Goal: Task Accomplishment & Management: Complete application form

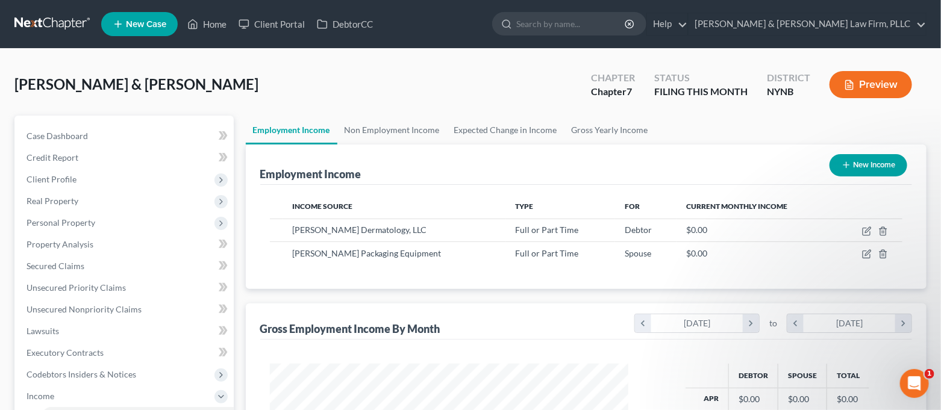
scroll to position [24, 0]
click at [137, 132] on link "Case Dashboard" at bounding box center [125, 136] width 217 height 22
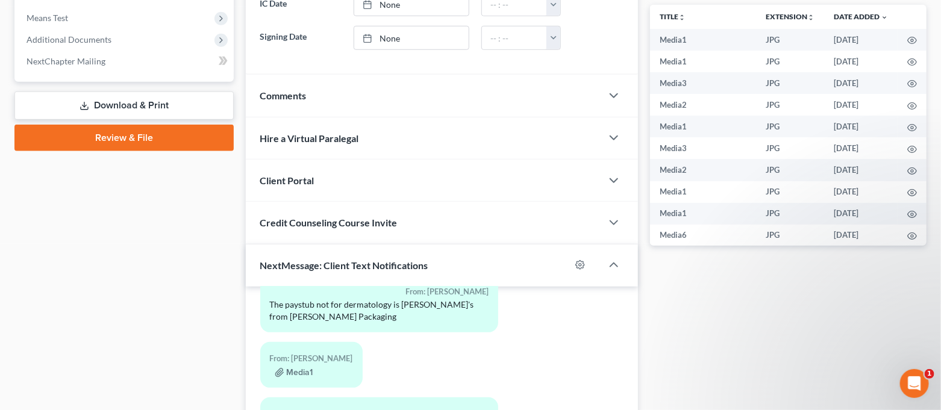
scroll to position [642, 0]
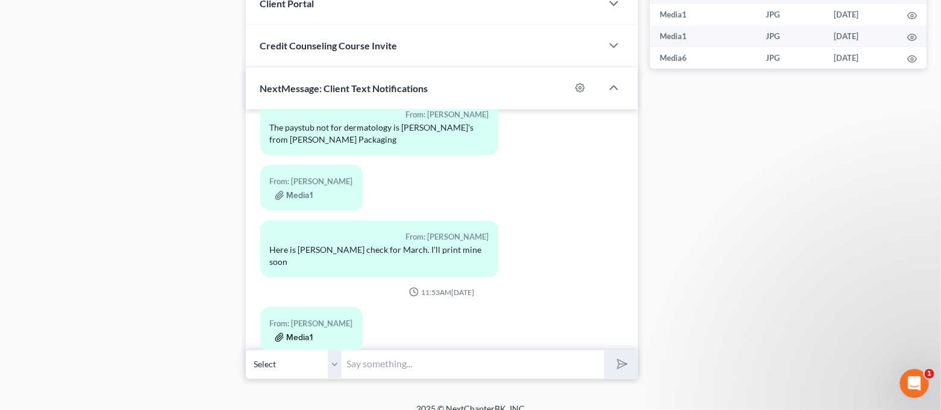
click at [302, 333] on button "Media1" at bounding box center [294, 338] width 39 height 10
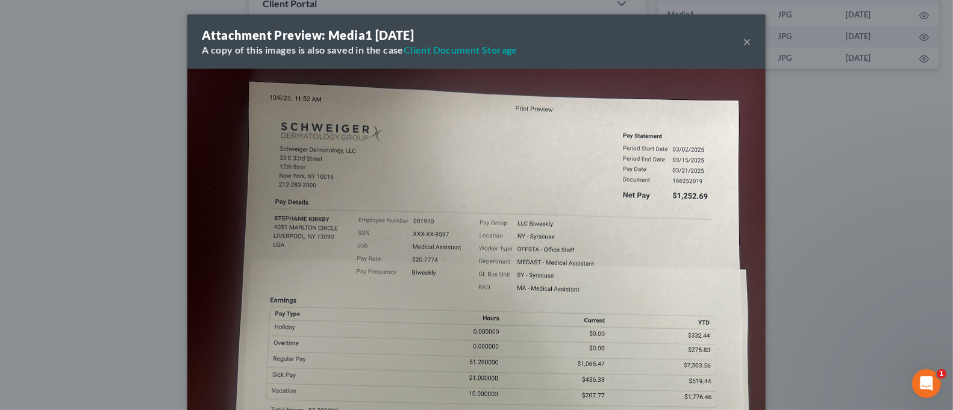
click at [98, 272] on div "Attachment Preview: Media1 [DATE] A copy of this images is also saved in the ca…" at bounding box center [476, 205] width 953 height 410
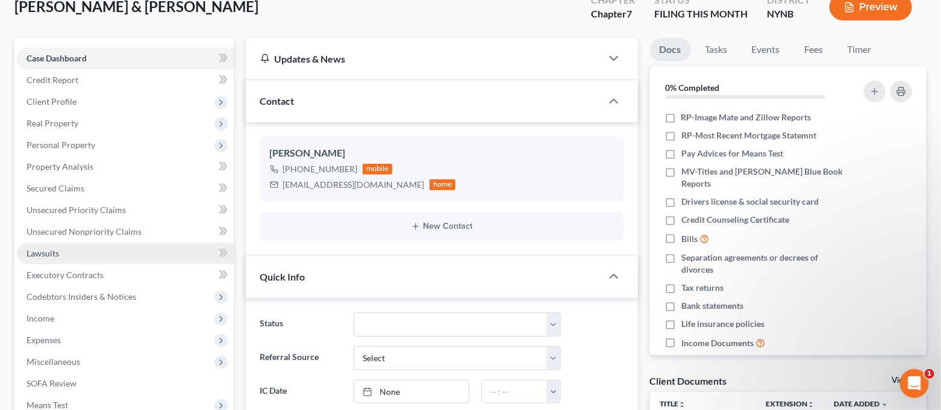
scroll to position [80, 0]
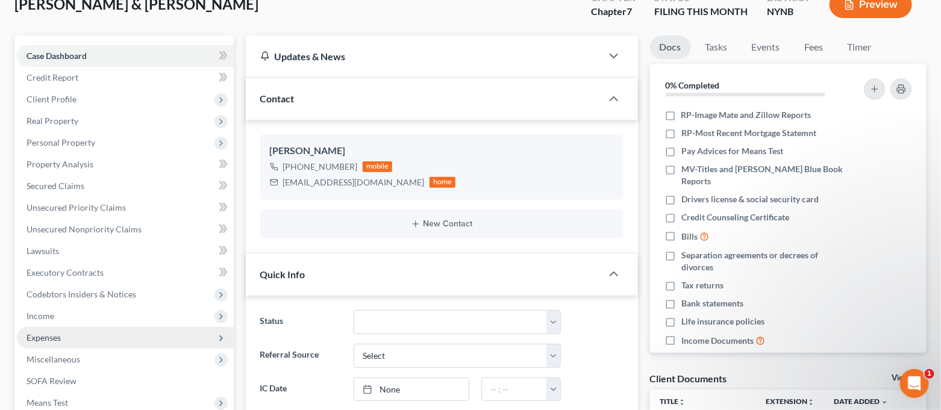
click at [58, 332] on span "Expenses" at bounding box center [43, 337] width 34 height 10
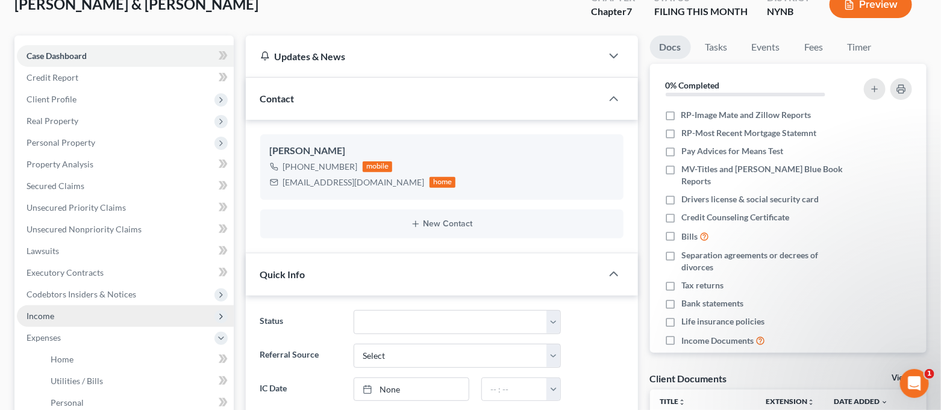
click at [56, 311] on span "Income" at bounding box center [125, 316] width 217 height 22
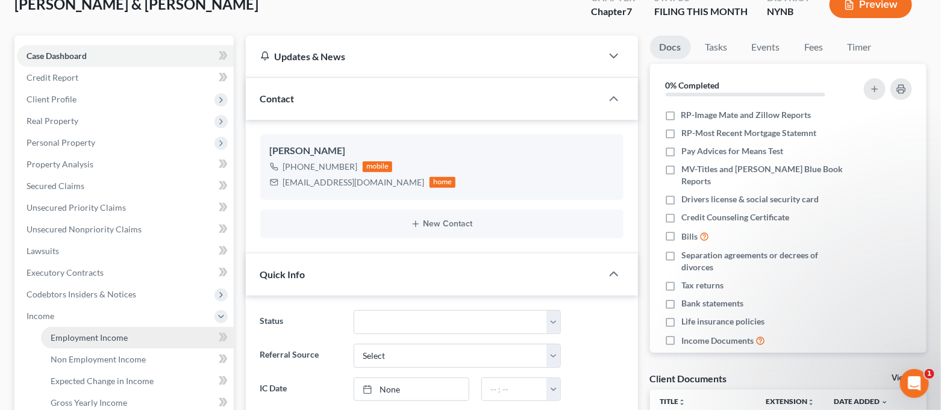
click at [66, 333] on span "Employment Income" at bounding box center [89, 337] width 77 height 10
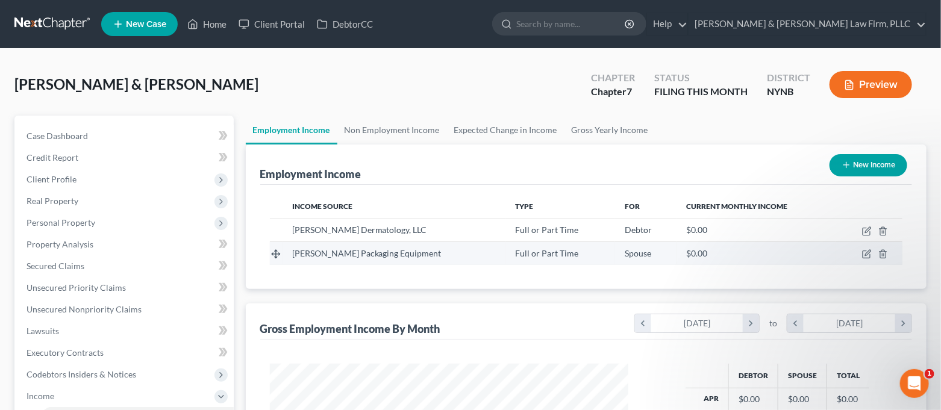
scroll to position [215, 384]
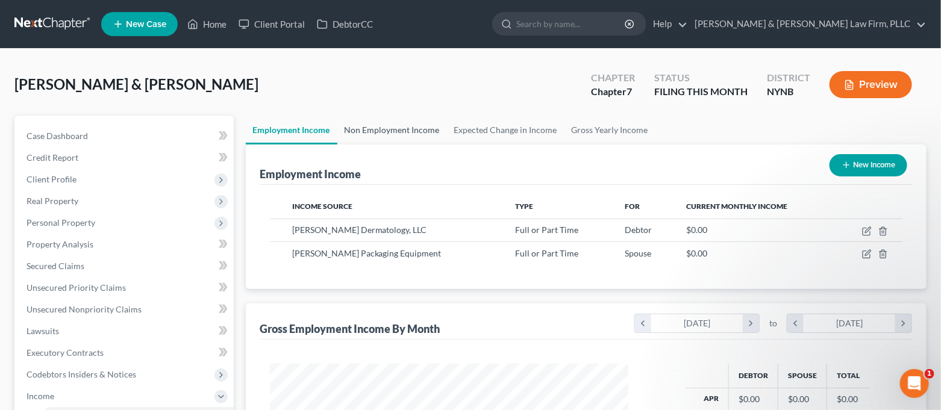
click at [378, 126] on link "Non Employment Income" at bounding box center [392, 130] width 110 height 29
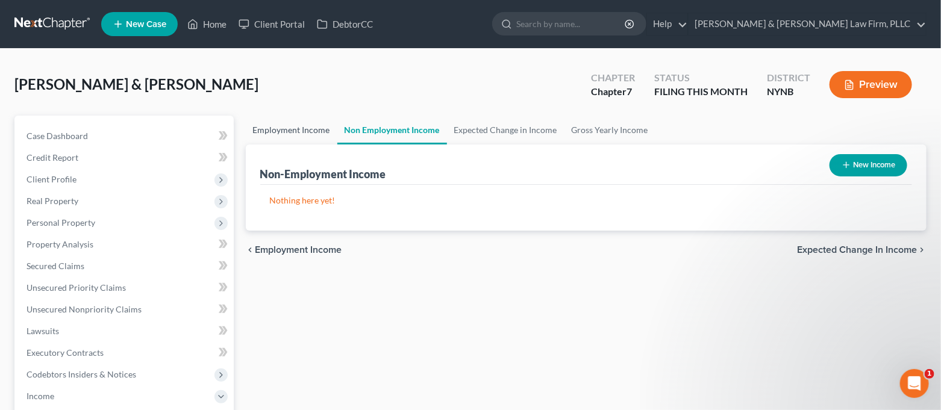
click at [315, 135] on link "Employment Income" at bounding box center [292, 130] width 92 height 29
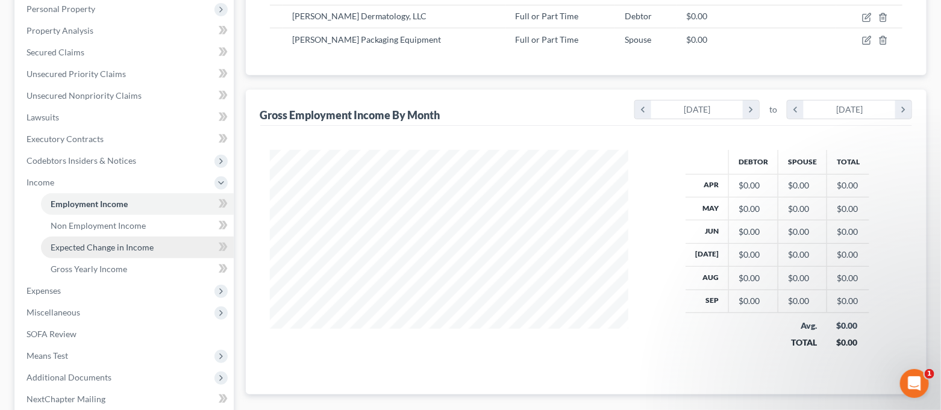
scroll to position [240, 0]
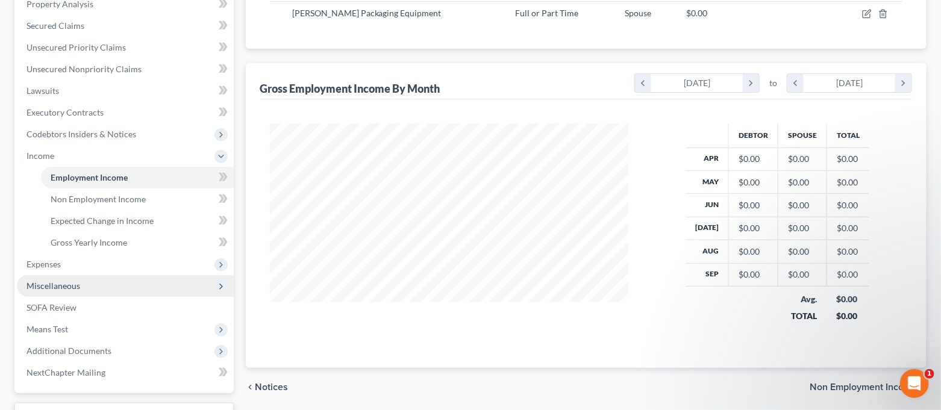
click at [134, 284] on span "Miscellaneous" at bounding box center [125, 286] width 217 height 22
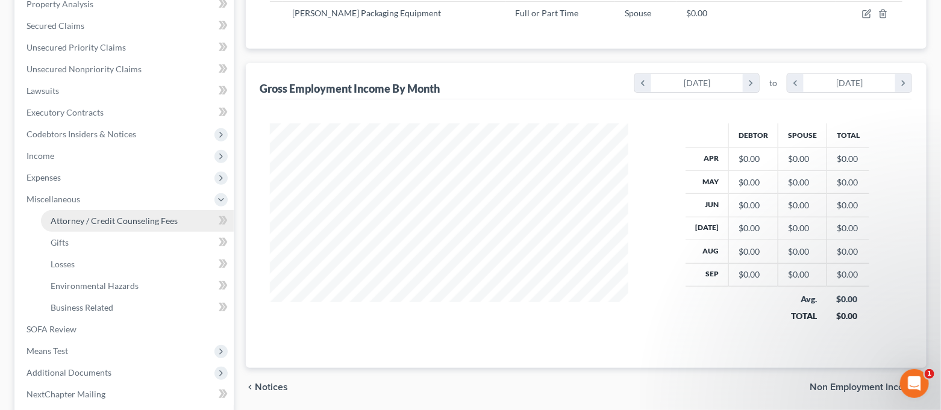
click at [134, 218] on span "Attorney / Credit Counseling Fees" at bounding box center [114, 221] width 127 height 10
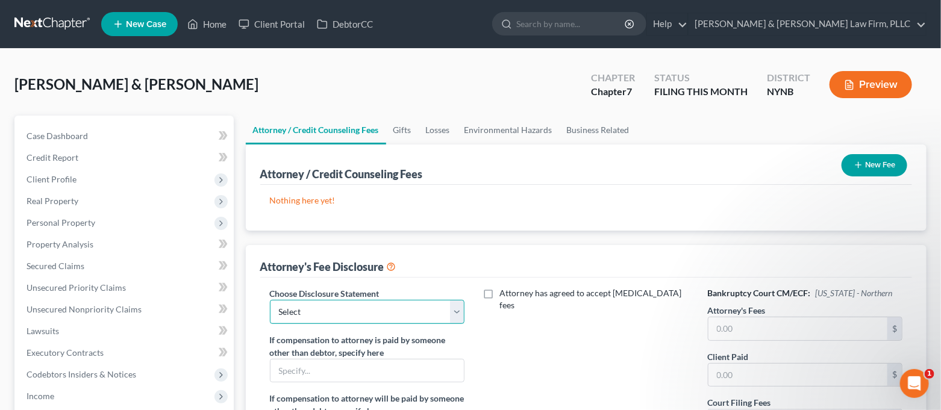
click at [415, 305] on select "Select [PERSON_NAME] & [PERSON_NAME] Law firm, PLLC" at bounding box center [367, 312] width 195 height 24
select select "0"
click at [270, 300] on select "Select [PERSON_NAME] & [PERSON_NAME] Law firm, PLLC" at bounding box center [367, 312] width 195 height 24
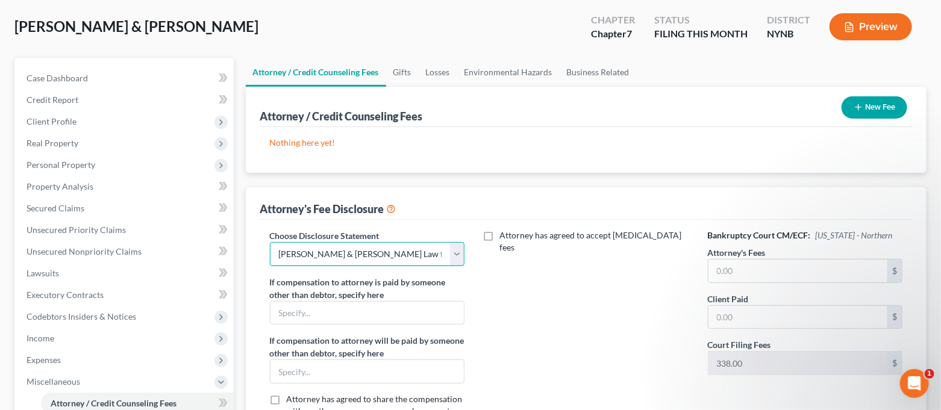
scroll to position [80, 0]
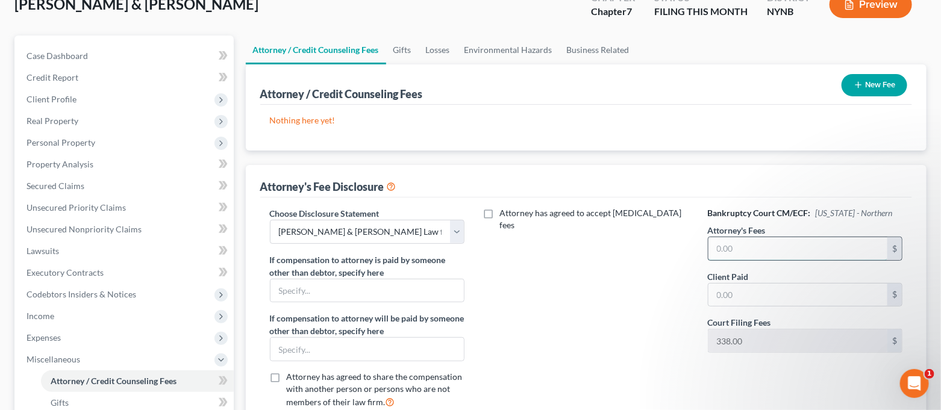
click at [721, 237] on input "text" at bounding box center [797, 248] width 179 height 23
type input "1,332.00"
click at [748, 299] on input "text" at bounding box center [797, 295] width 179 height 23
type input "1,332.00"
click at [650, 329] on div "Attorney has agreed to accept [MEDICAL_DATA] fees" at bounding box center [585, 312] width 219 height 211
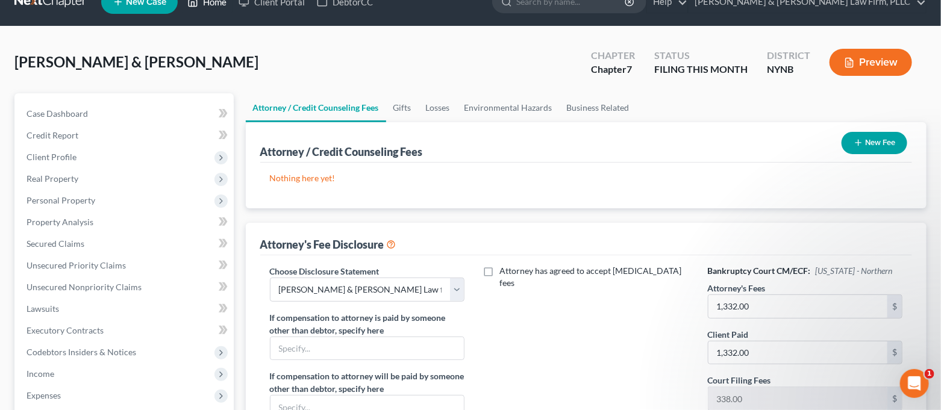
scroll to position [0, 0]
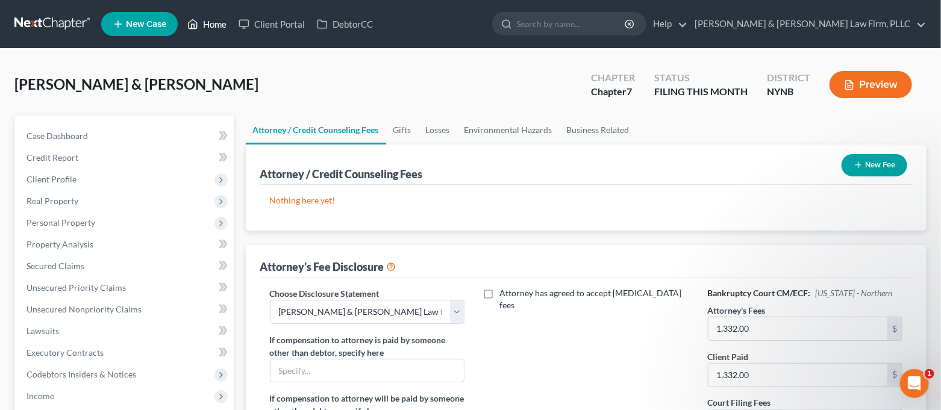
click at [205, 22] on link "Home" at bounding box center [206, 24] width 51 height 22
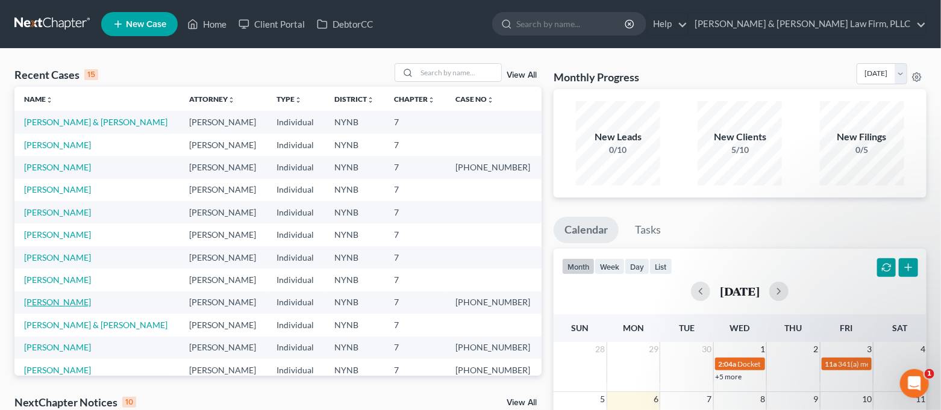
click at [55, 305] on link "[PERSON_NAME]" at bounding box center [57, 302] width 67 height 10
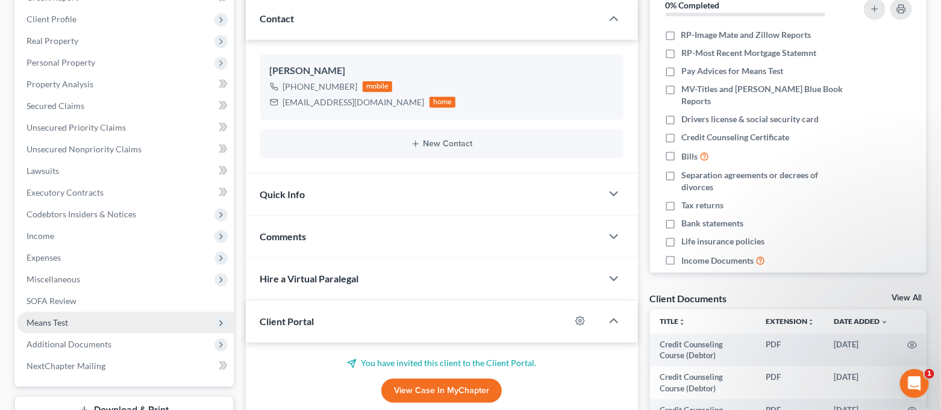
scroll to position [4946, 0]
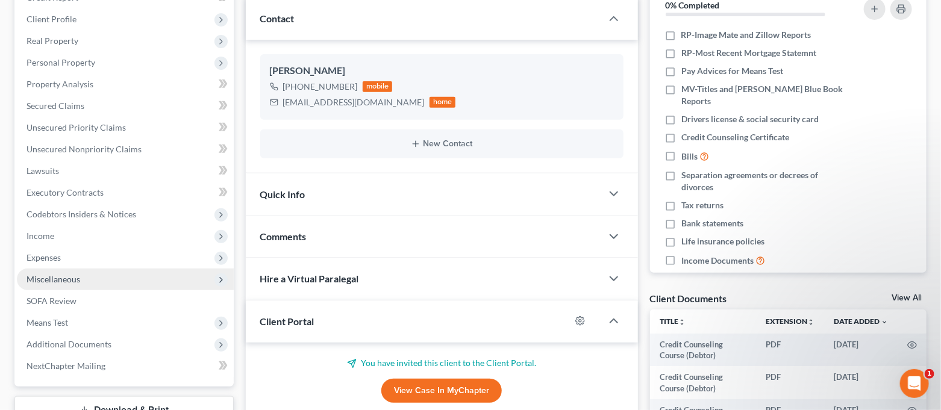
click at [75, 279] on span "Miscellaneous" at bounding box center [53, 279] width 54 height 10
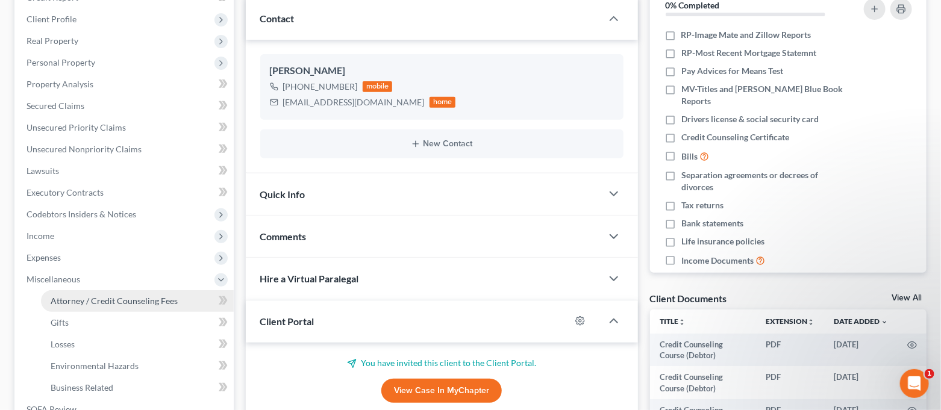
click at [102, 299] on span "Attorney / Credit Counseling Fees" at bounding box center [114, 301] width 127 height 10
select select "0"
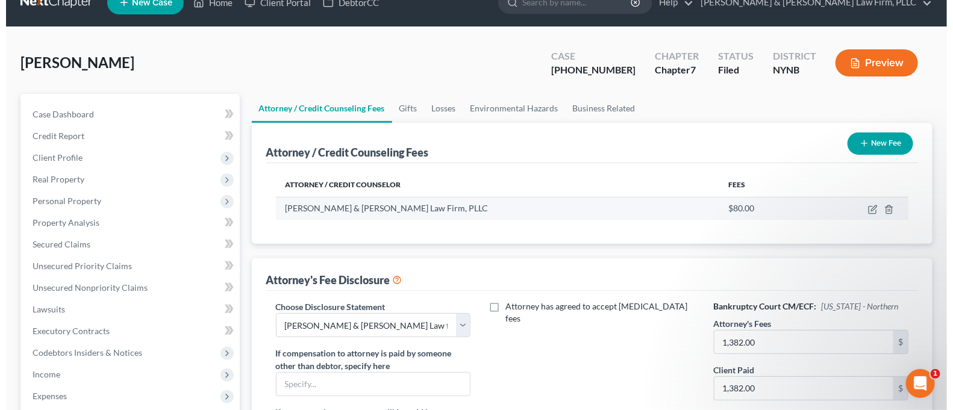
scroll to position [80, 0]
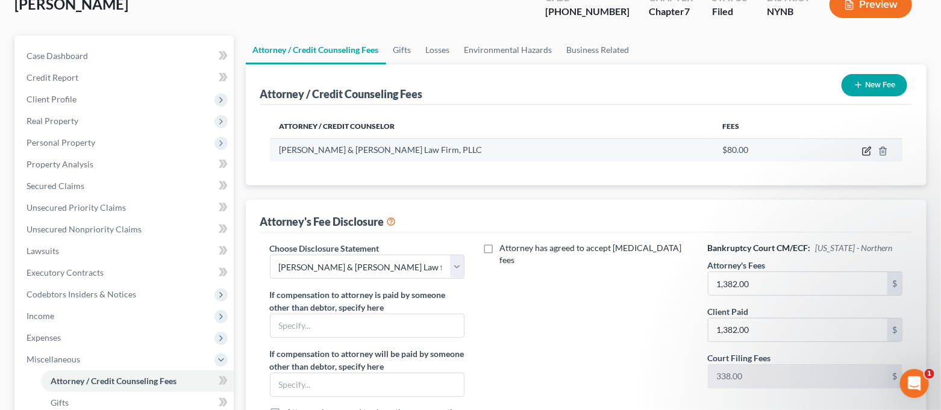
click at [866, 152] on icon "button" at bounding box center [867, 151] width 10 height 10
select select "35"
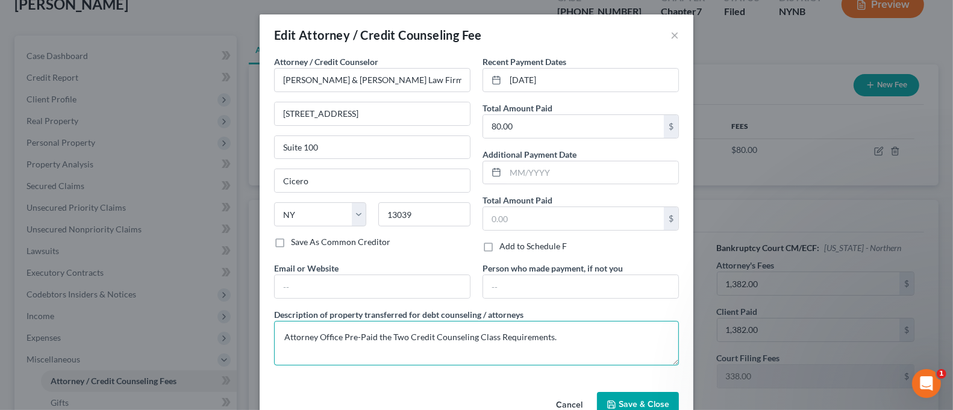
drag, startPoint x: 564, startPoint y: 340, endPoint x: 241, endPoint y: 357, distance: 323.2
click at [241, 357] on div "Edit Attorney / Credit Counseling Fee × Attorney / Credit Counselor * [PERSON_N…" at bounding box center [476, 205] width 953 height 410
click at [671, 40] on button "×" at bounding box center [674, 35] width 8 height 14
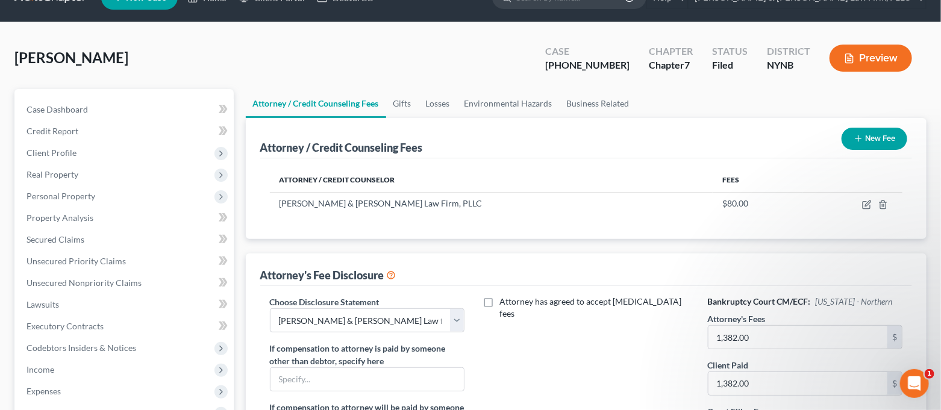
scroll to position [0, 0]
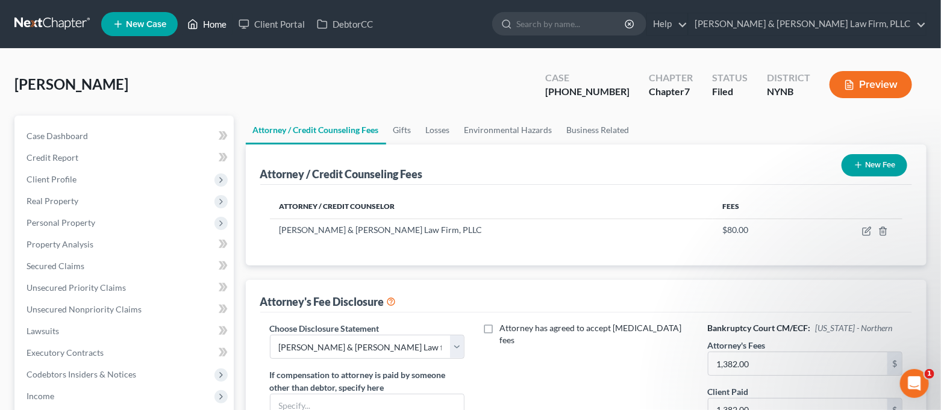
click at [211, 26] on link "Home" at bounding box center [206, 24] width 51 height 22
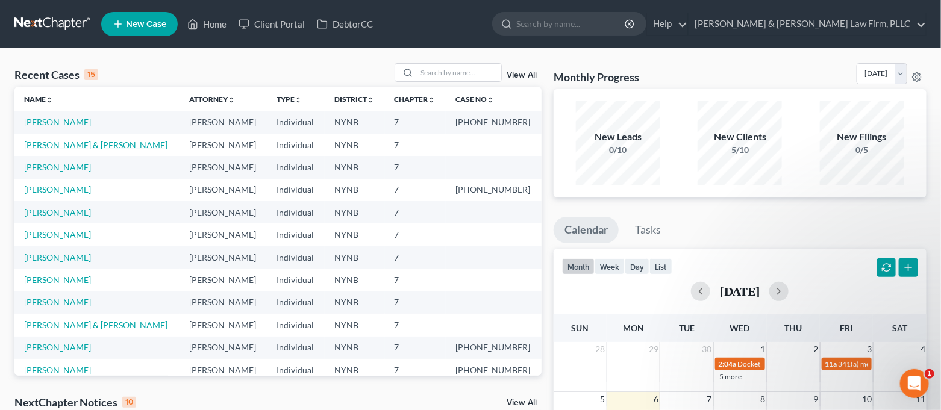
click at [95, 143] on link "[PERSON_NAME] & [PERSON_NAME]" at bounding box center [95, 145] width 143 height 10
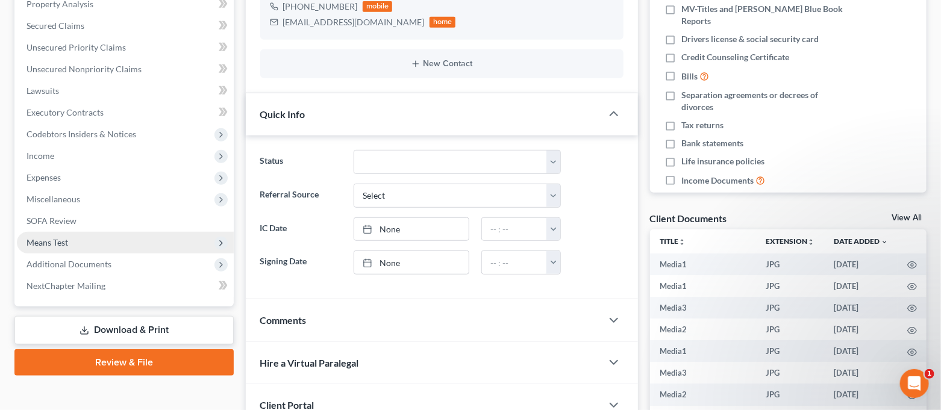
scroll to position [2228, 0]
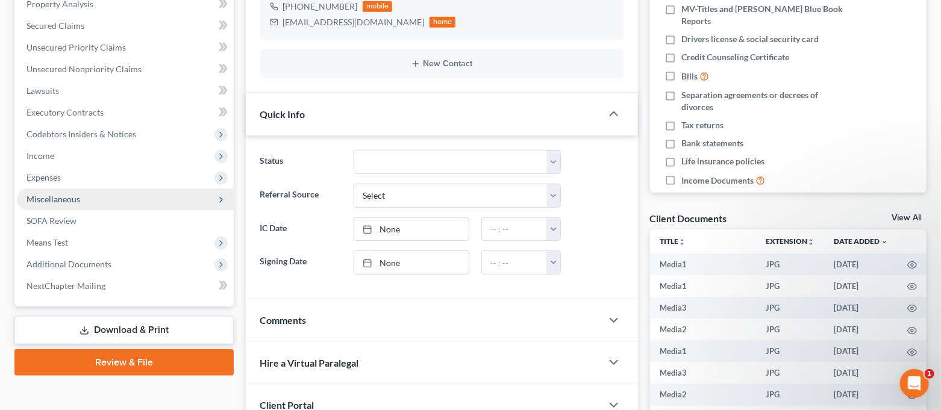
click at [78, 196] on span "Miscellaneous" at bounding box center [53, 199] width 54 height 10
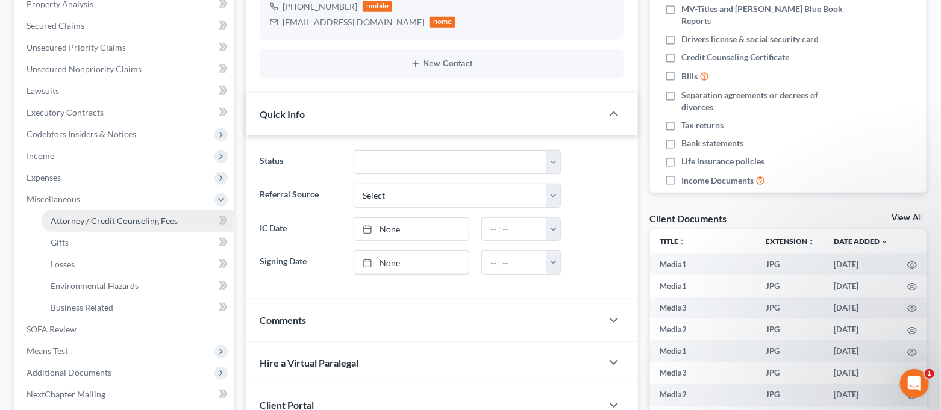
click at [89, 220] on span "Attorney / Credit Counseling Fees" at bounding box center [114, 221] width 127 height 10
select select "0"
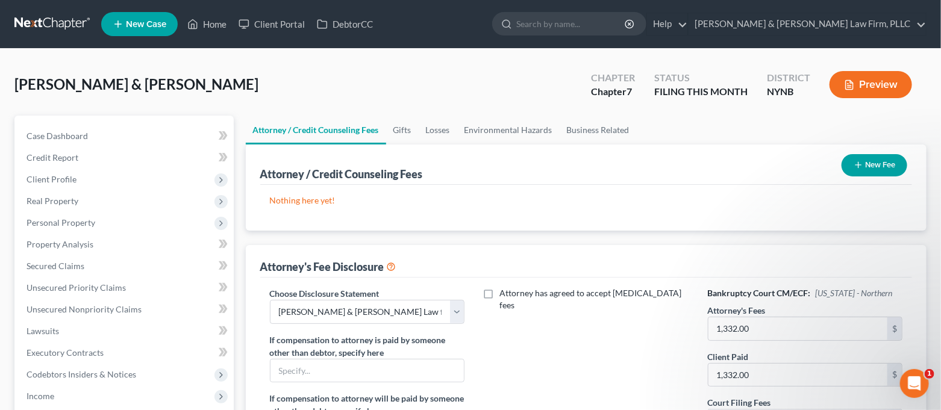
click at [879, 158] on button "New Fee" at bounding box center [874, 165] width 66 height 22
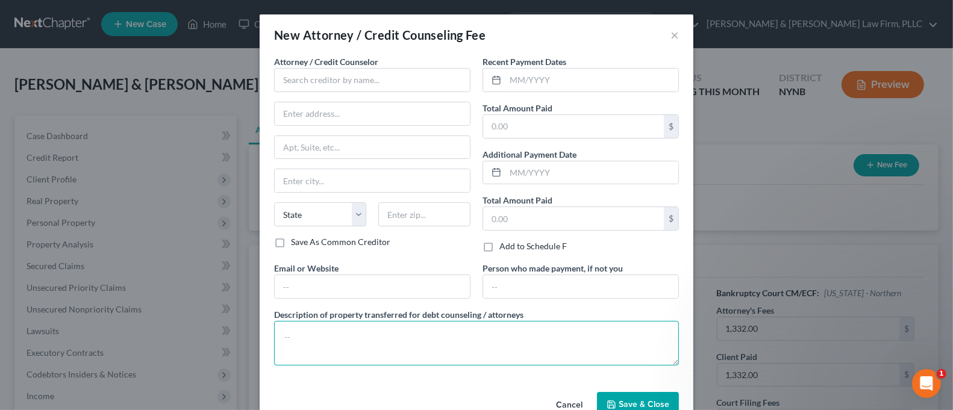
paste textarea "Attorney Office Pre-Paid the Two Credit Counseling Class Requirements."
type textarea "Attorney Office Pre-Paid the Two Credit Counseling Class Requirements."
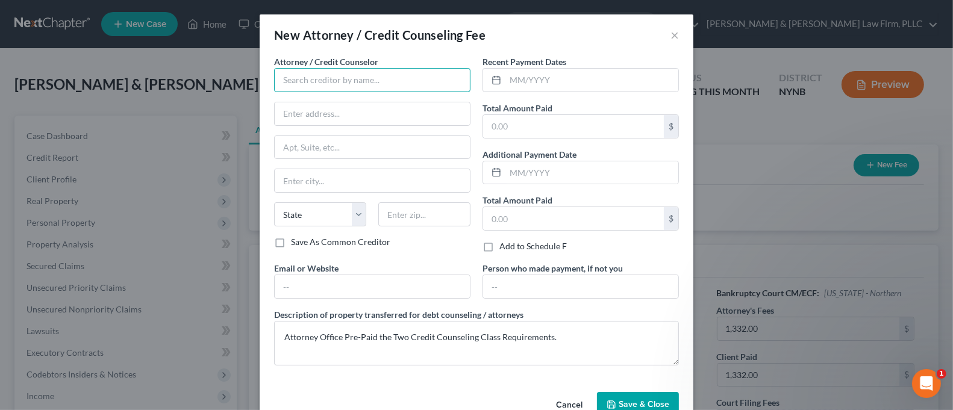
click at [354, 80] on input "text" at bounding box center [372, 80] width 196 height 24
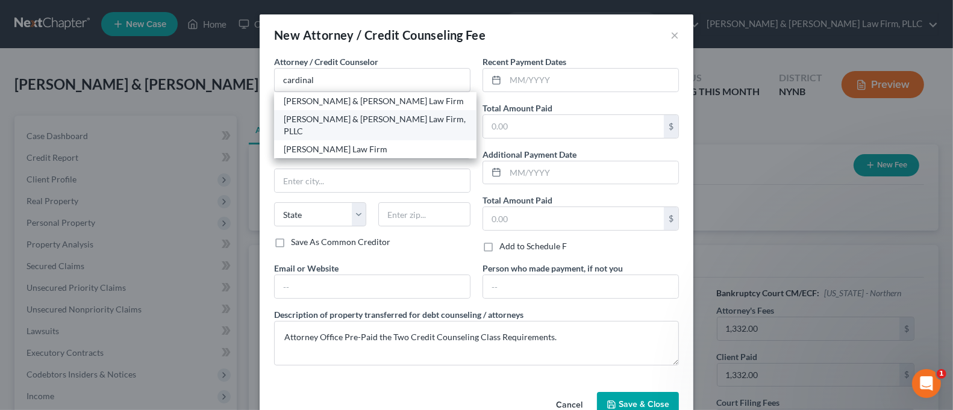
click at [358, 116] on div "[PERSON_NAME] & [PERSON_NAME] Law Firm, PLLC" at bounding box center [375, 125] width 183 height 24
type input "[PERSON_NAME] & [PERSON_NAME] Law Firm, PLLC"
type input "[STREET_ADDRESS]"
type input "Suite 100"
type input "Cicero"
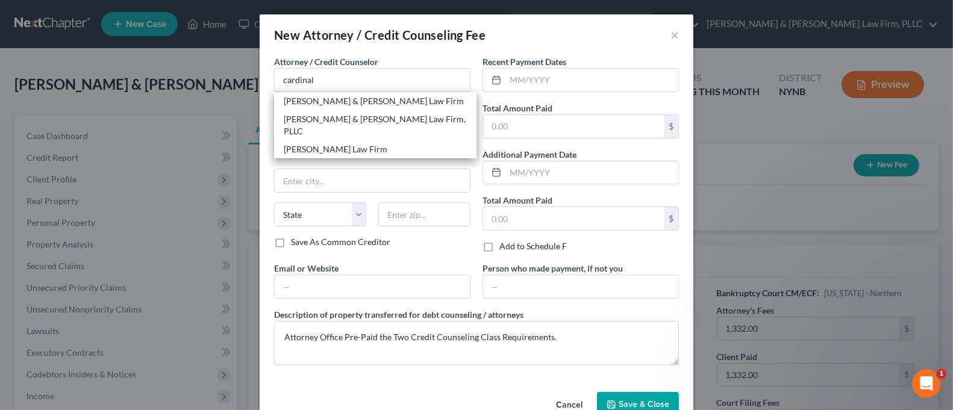
select select "35"
type input "13039"
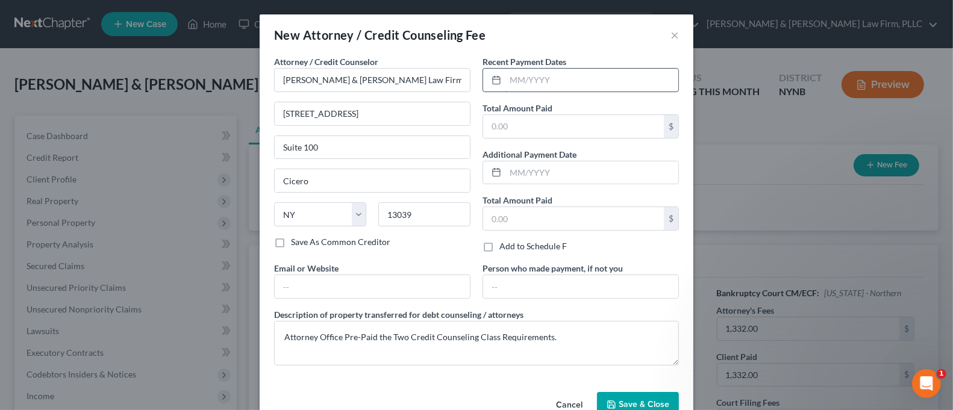
click at [537, 73] on input "text" at bounding box center [591, 80] width 173 height 23
type input "10/2025"
click at [537, 130] on input "text" at bounding box center [573, 126] width 181 height 23
type input "80.00"
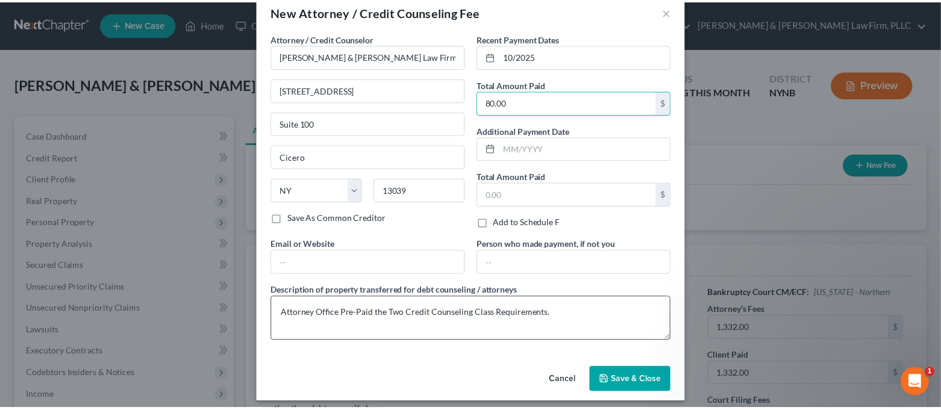
scroll to position [30, 0]
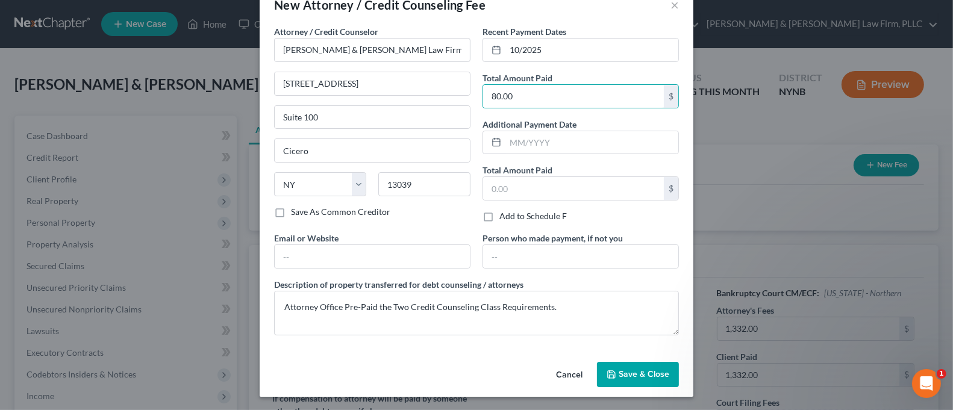
click at [618, 376] on span "Save & Close" at bounding box center [643, 374] width 51 height 10
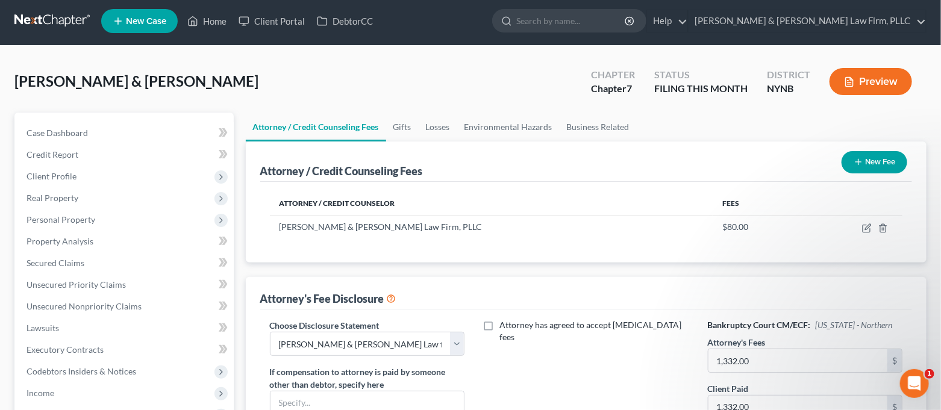
scroll to position [0, 0]
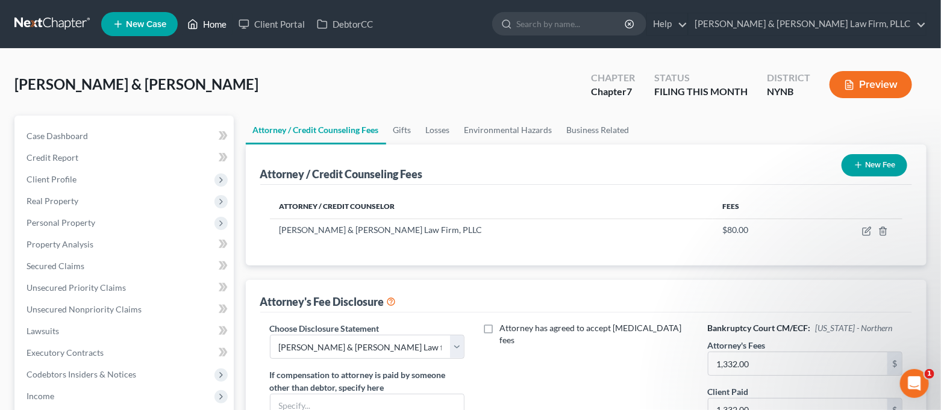
click at [193, 22] on icon at bounding box center [192, 24] width 11 height 14
